Goal: Information Seeking & Learning: Learn about a topic

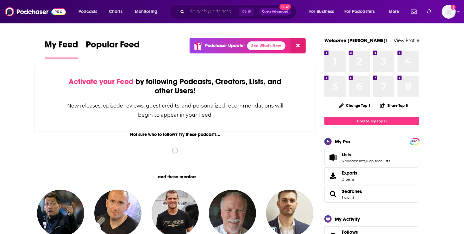
click at [196, 13] on input "Search podcasts, credits, & more..." at bounding box center [213, 12] width 52 height 10
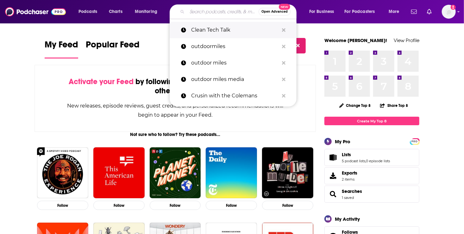
click at [198, 31] on p "Clean Tech Talk" at bounding box center [235, 30] width 88 height 16
type input "Clean Tech Talk"
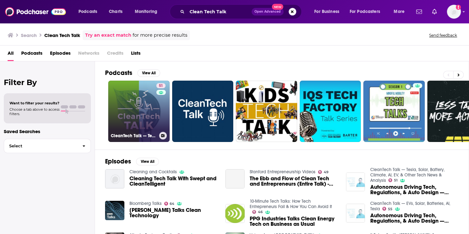
click at [139, 121] on link "51 CleanTech Talk — Tesla, Solar, Battery, Climate, AI, EV, & Other Tech News &…" at bounding box center [138, 111] width 61 height 61
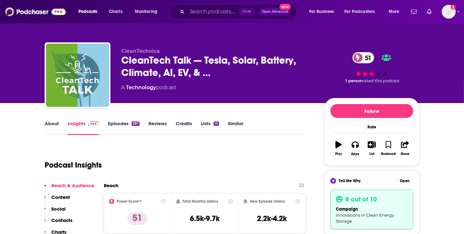
click at [121, 124] on link "Episodes 287" at bounding box center [124, 128] width 32 height 15
